Goal: Task Accomplishment & Management: Manage account settings

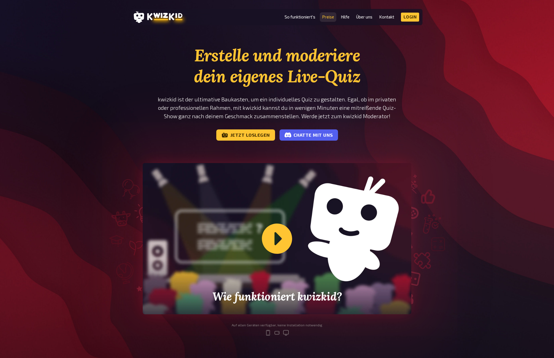
click at [330, 19] on link "Preise" at bounding box center [328, 17] width 12 height 5
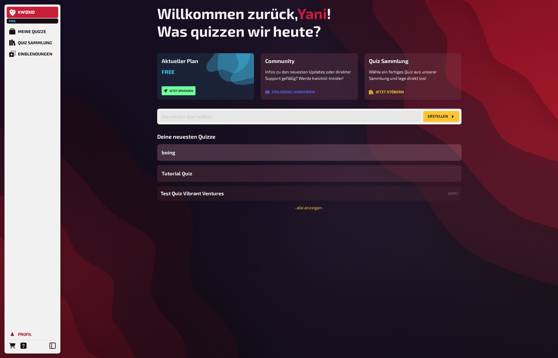
click at [30, 332] on div "Profil" at bounding box center [25, 333] width 14 height 5
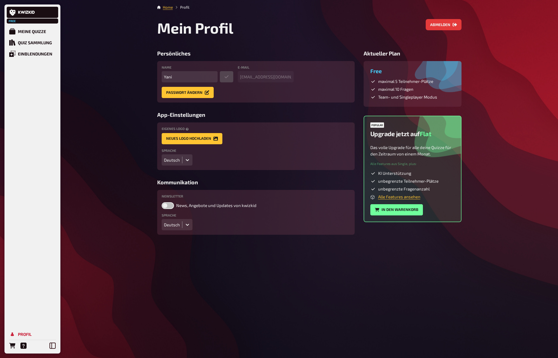
click at [364, 271] on div "Home Profil Mein Profil Abmelden Persönliches Name Yani E-Mail [EMAIL_ADDRESS][…" at bounding box center [309, 179] width 313 height 358
